Goal: Check status

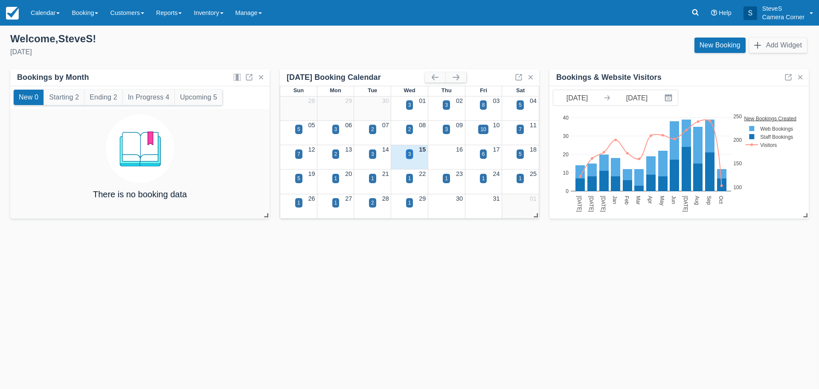
click at [407, 151] on div "3" at bounding box center [409, 153] width 7 height 9
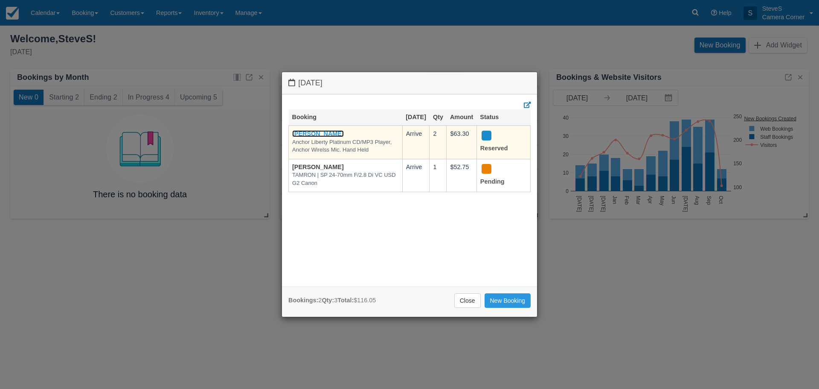
click at [323, 137] on link "[PERSON_NAME]" at bounding box center [318, 133] width 52 height 7
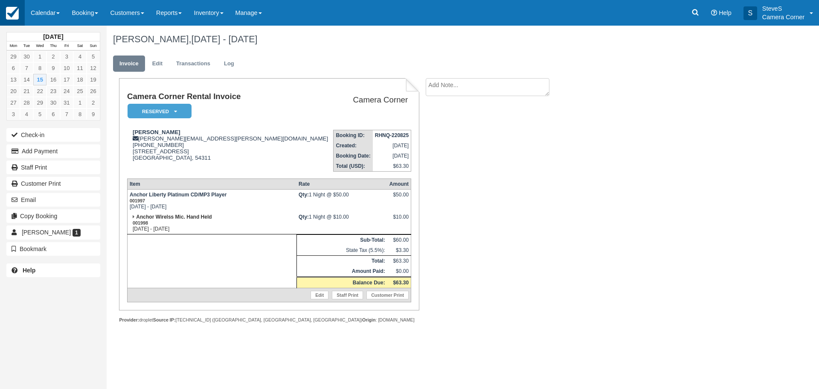
click at [11, 11] on img at bounding box center [12, 13] width 13 height 13
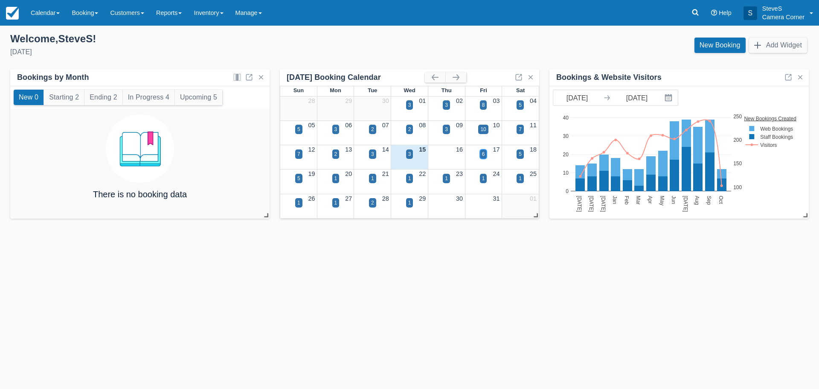
click at [485, 153] on div "6" at bounding box center [483, 154] width 3 height 8
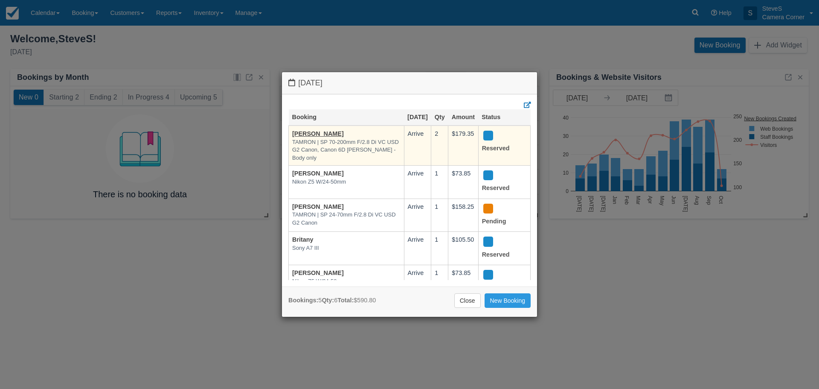
scroll to position [42, 0]
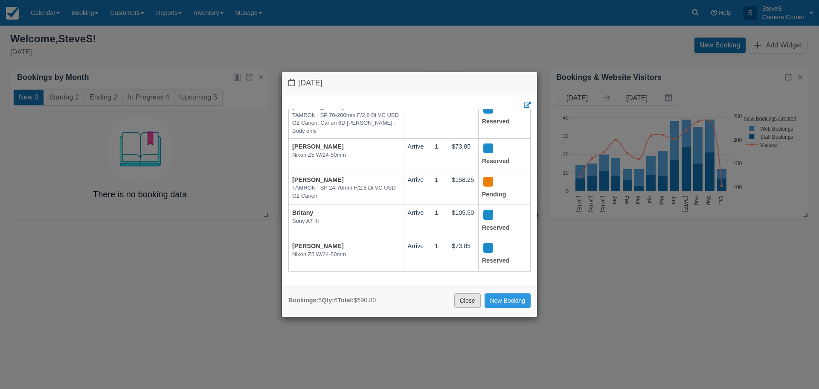
click at [470, 297] on link "Close" at bounding box center [467, 300] width 26 height 15
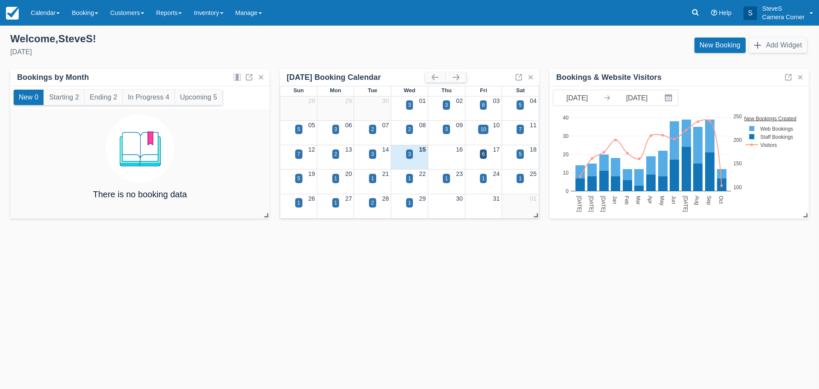
click at [422, 278] on div "Templates help to speed up your product set-up, so you can start taking booking…" at bounding box center [409, 207] width 819 height 363
click at [410, 154] on div "3" at bounding box center [409, 154] width 3 height 8
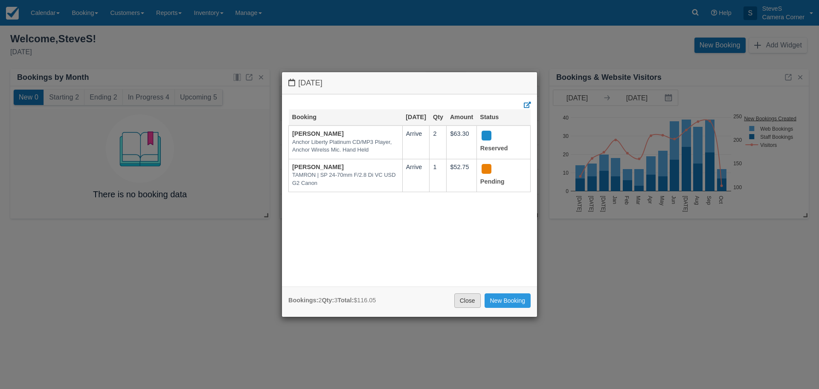
click at [475, 302] on link "Close" at bounding box center [467, 300] width 26 height 15
